Goal: Task Accomplishment & Management: Manage account settings

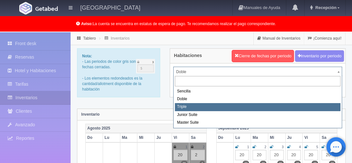
select select "2112"
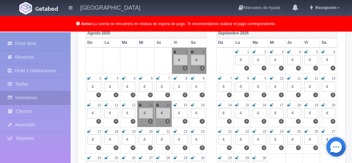
scroll to position [96, 0]
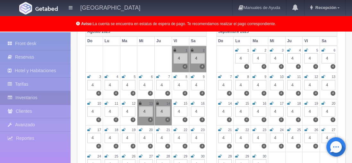
click at [174, 102] on icon at bounding box center [176, 103] width 4 height 4
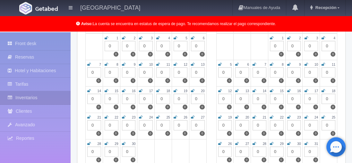
scroll to position [975, 0]
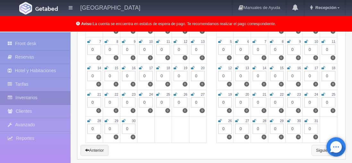
click at [315, 145] on link "Siguiente" at bounding box center [327, 150] width 31 height 11
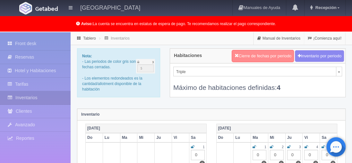
click at [256, 56] on button "Cierre de fechas por periodo" at bounding box center [263, 56] width 62 height 12
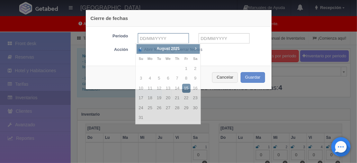
click at [144, 37] on input "text" at bounding box center [163, 38] width 51 height 10
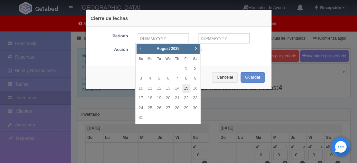
click at [184, 89] on link "15" at bounding box center [186, 88] width 8 height 9
type input "[DATE]"
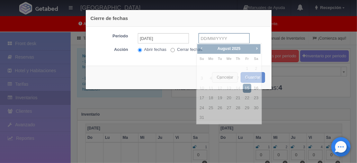
click at [218, 37] on input "text" at bounding box center [224, 38] width 51 height 10
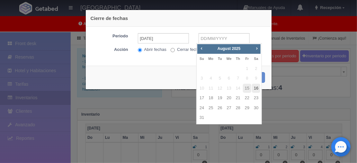
click at [255, 86] on link "16" at bounding box center [256, 88] width 8 height 9
type input "[DATE]"
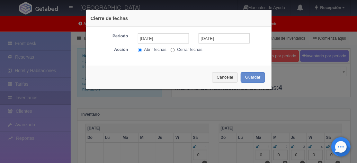
click at [171, 49] on input "Cerrar fechas" at bounding box center [173, 50] width 4 height 4
radio input "true"
click at [247, 75] on button "Guardar" at bounding box center [253, 77] width 24 height 11
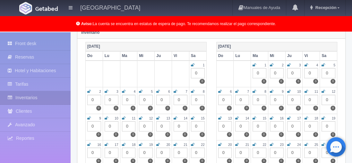
scroll to position [96, 0]
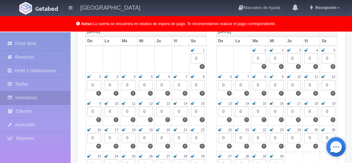
click at [195, 108] on div "0" at bounding box center [198, 111] width 14 height 10
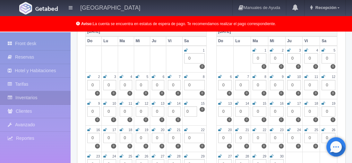
click at [185, 101] on link at bounding box center [186, 103] width 4 height 5
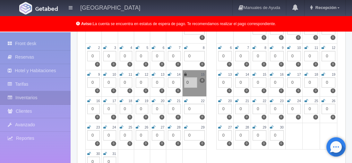
scroll to position [128, 0]
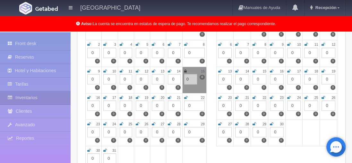
click at [194, 151] on td at bounding box center [194, 159] width 24 height 26
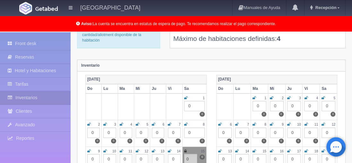
scroll to position [0, 0]
